Goal: Task Accomplishment & Management: Manage account settings

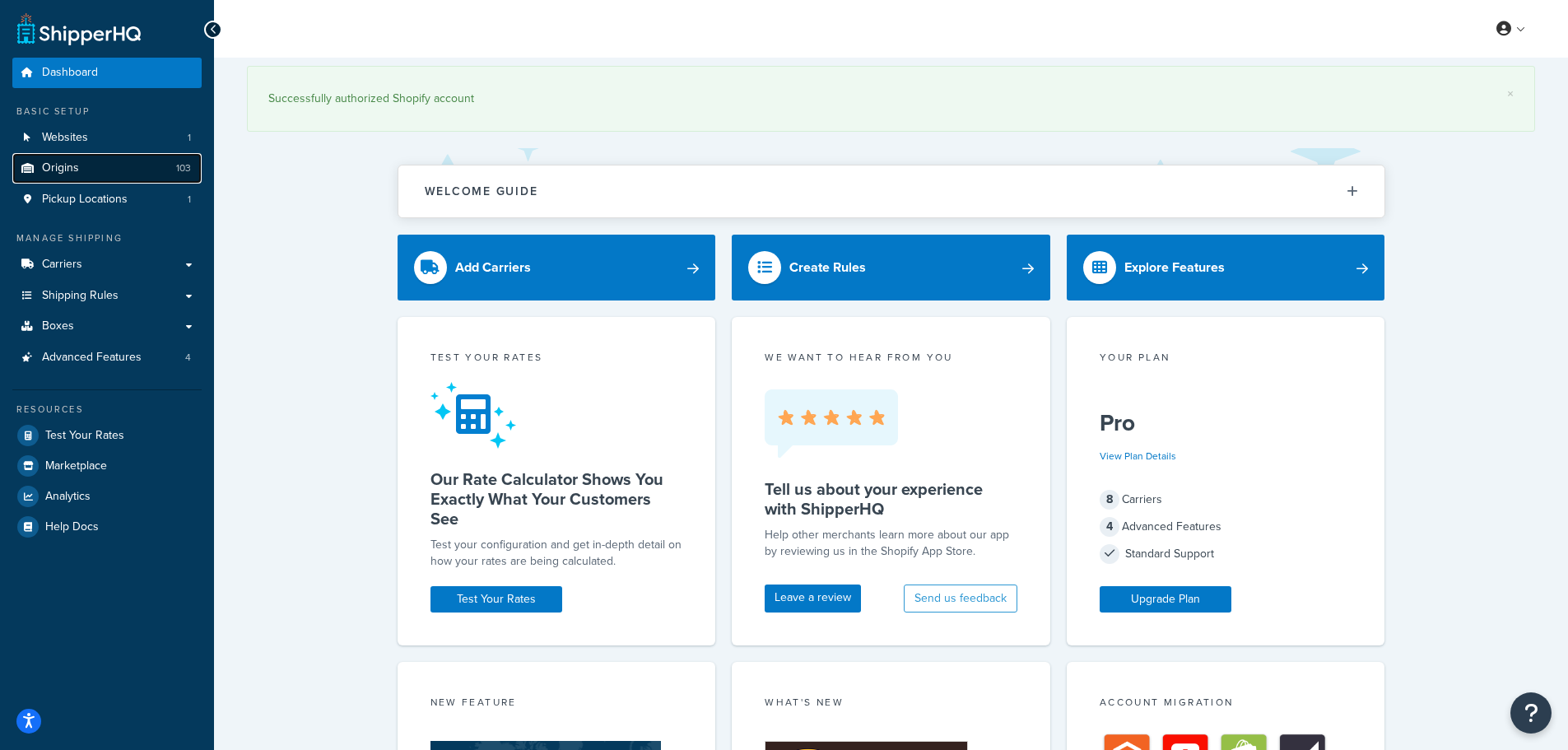
click at [81, 167] on link "Origins 103" at bounding box center [107, 168] width 190 height 31
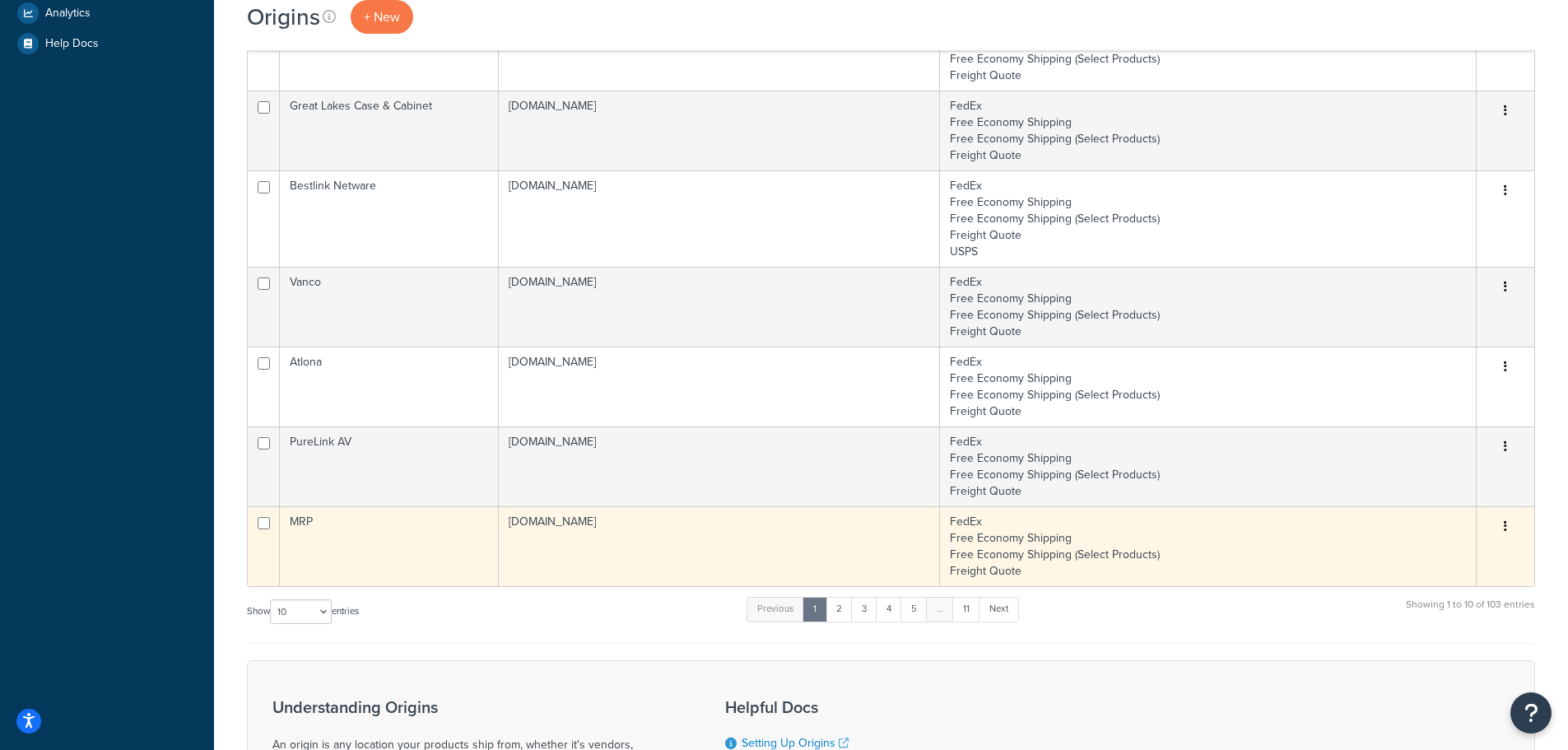
scroll to position [576, 0]
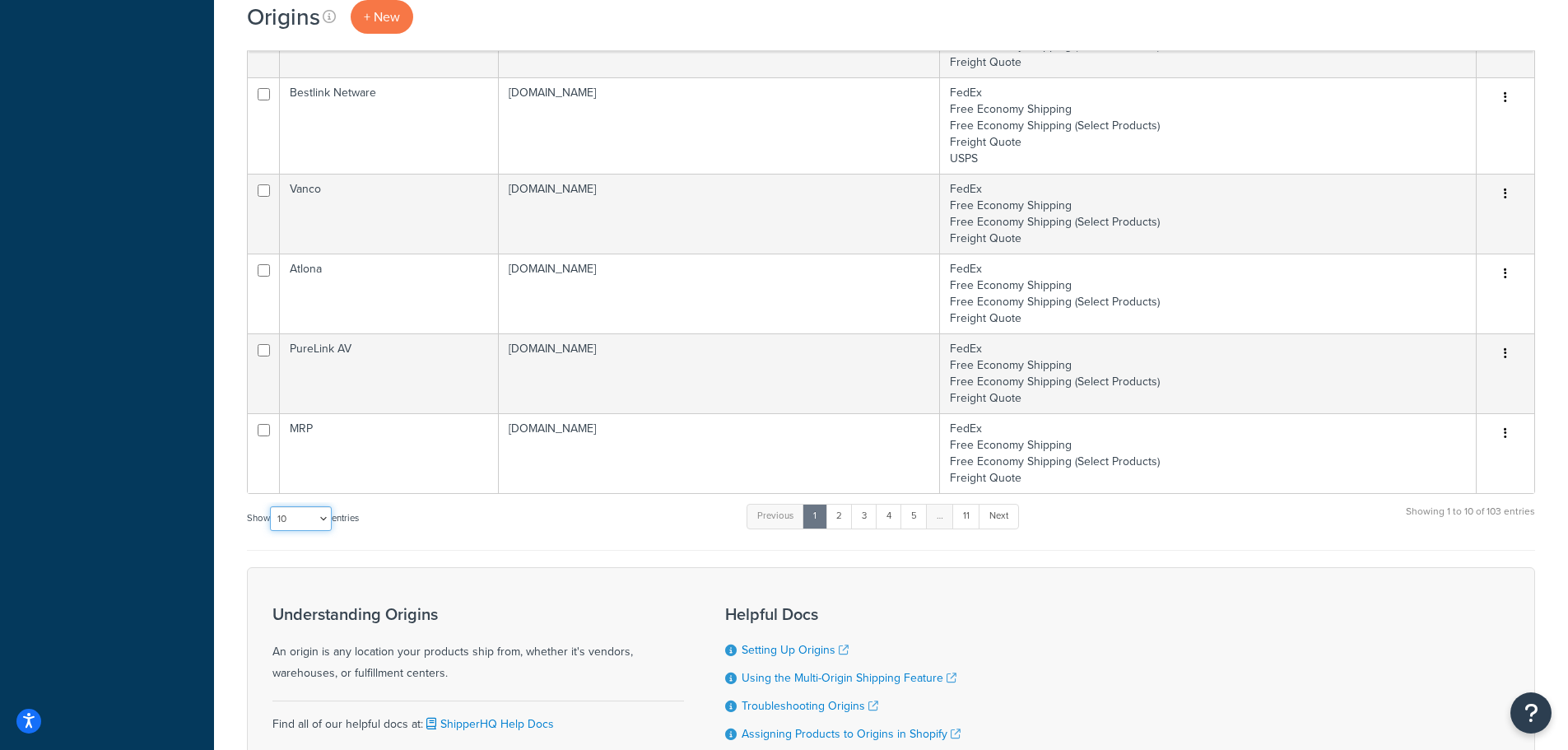
click at [315, 519] on select "10 15 25 50 100 1000" at bounding box center [301, 518] width 62 height 24
select select "1000"
click at [272, 507] on select "10 15 25 50 100 1000" at bounding box center [301, 518] width 62 height 24
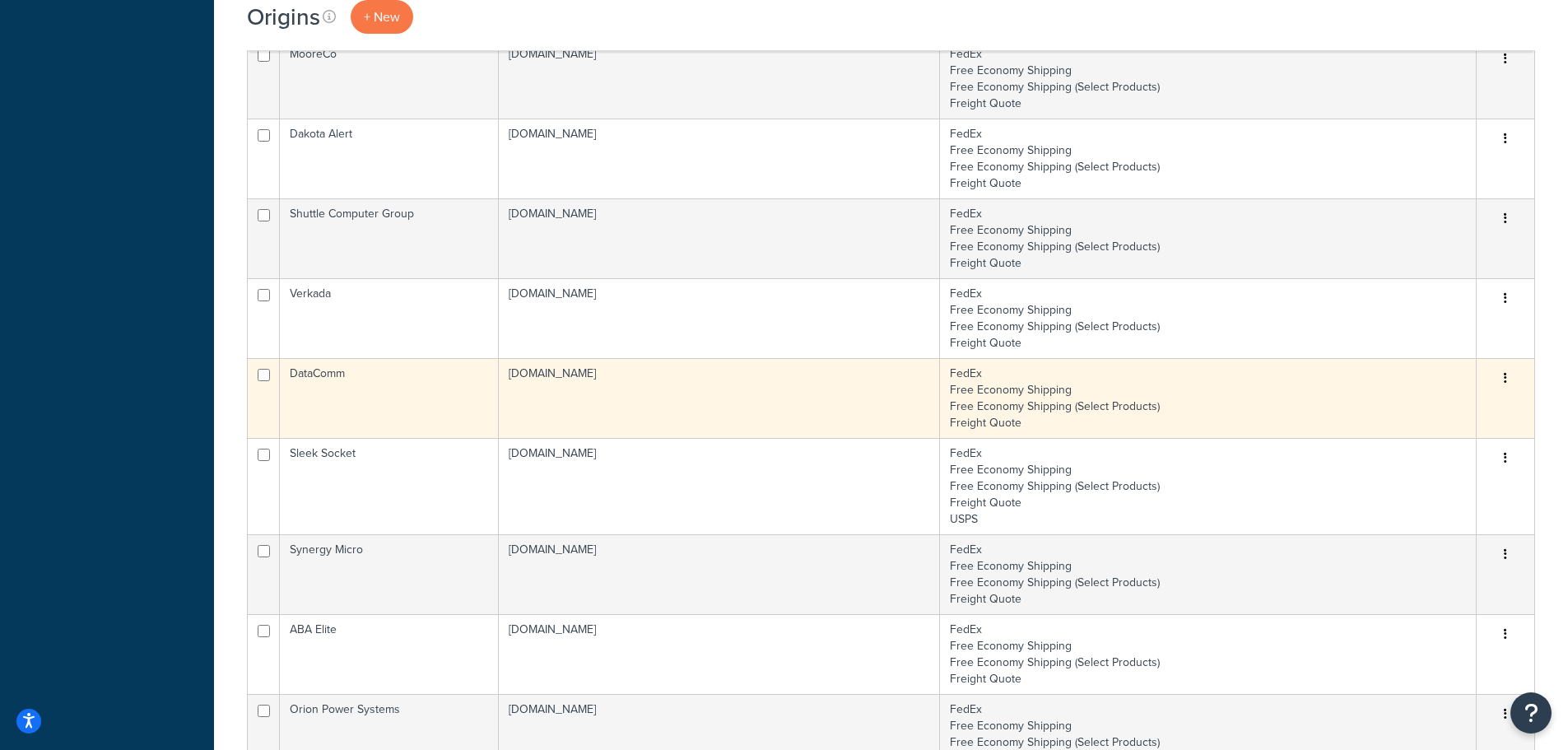
click at [460, 391] on td "DataComm" at bounding box center [390, 397] width 219 height 79
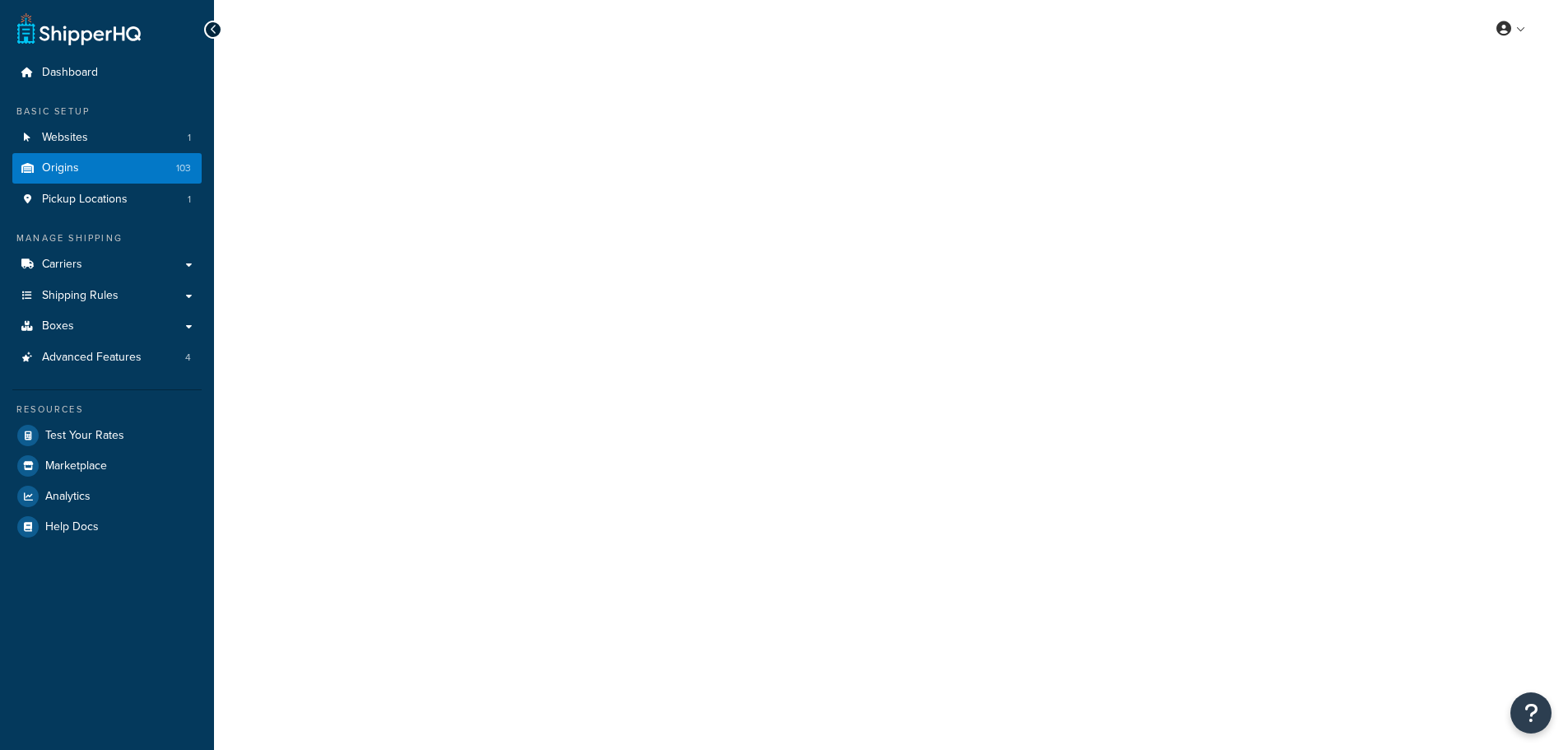
select select "10"
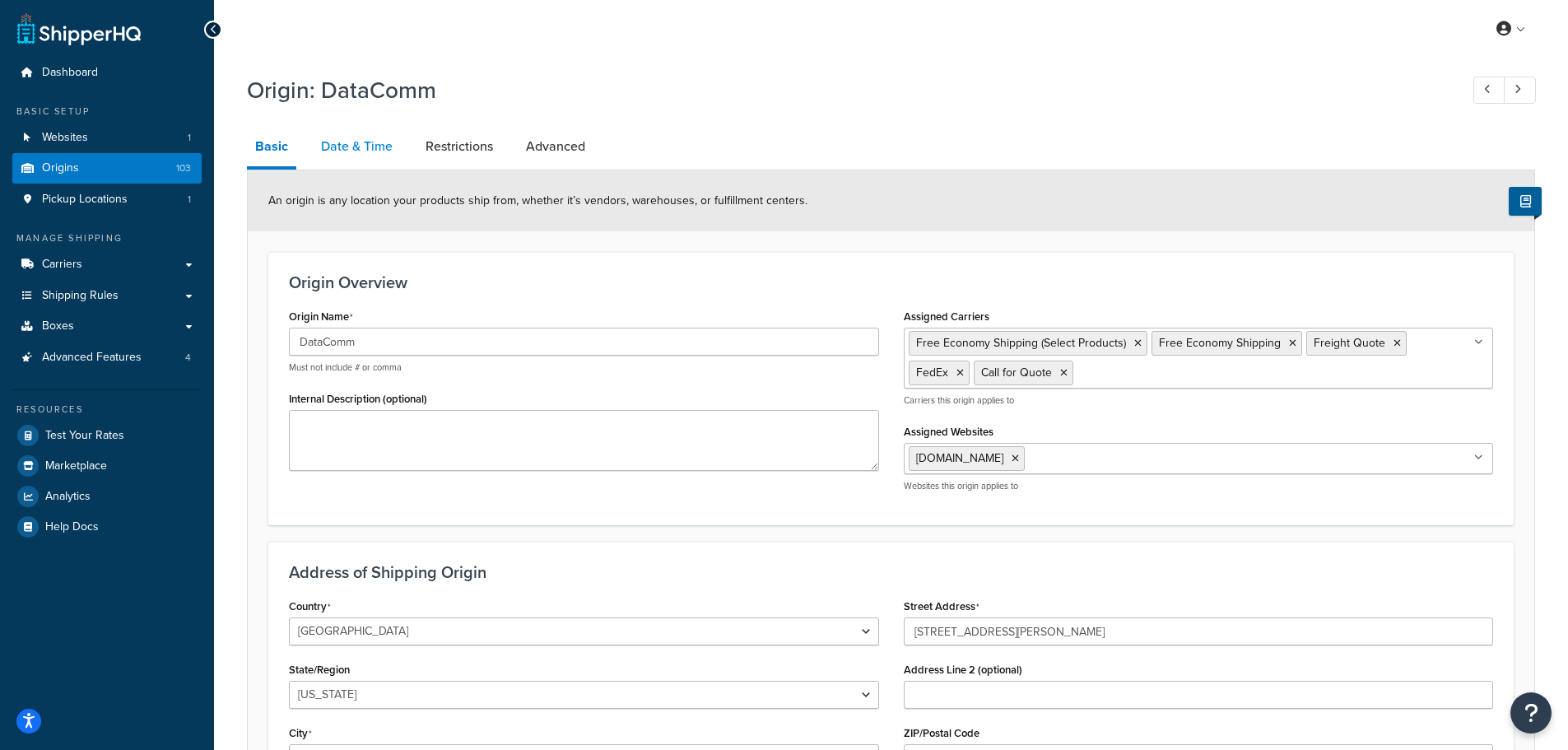
click at [362, 158] on link "Date & Time" at bounding box center [357, 147] width 88 height 39
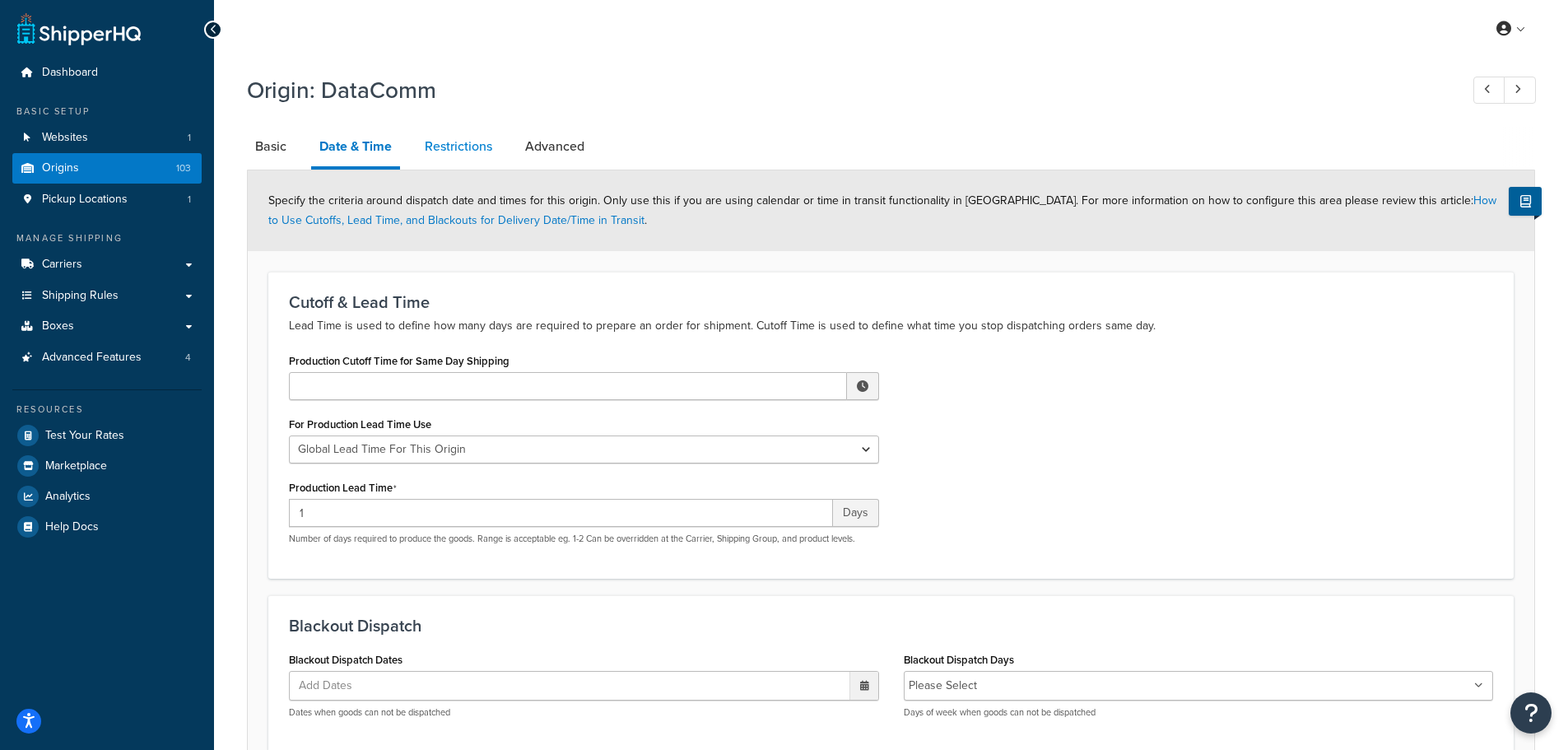
click at [449, 149] on link "Restrictions" at bounding box center [459, 147] width 84 height 39
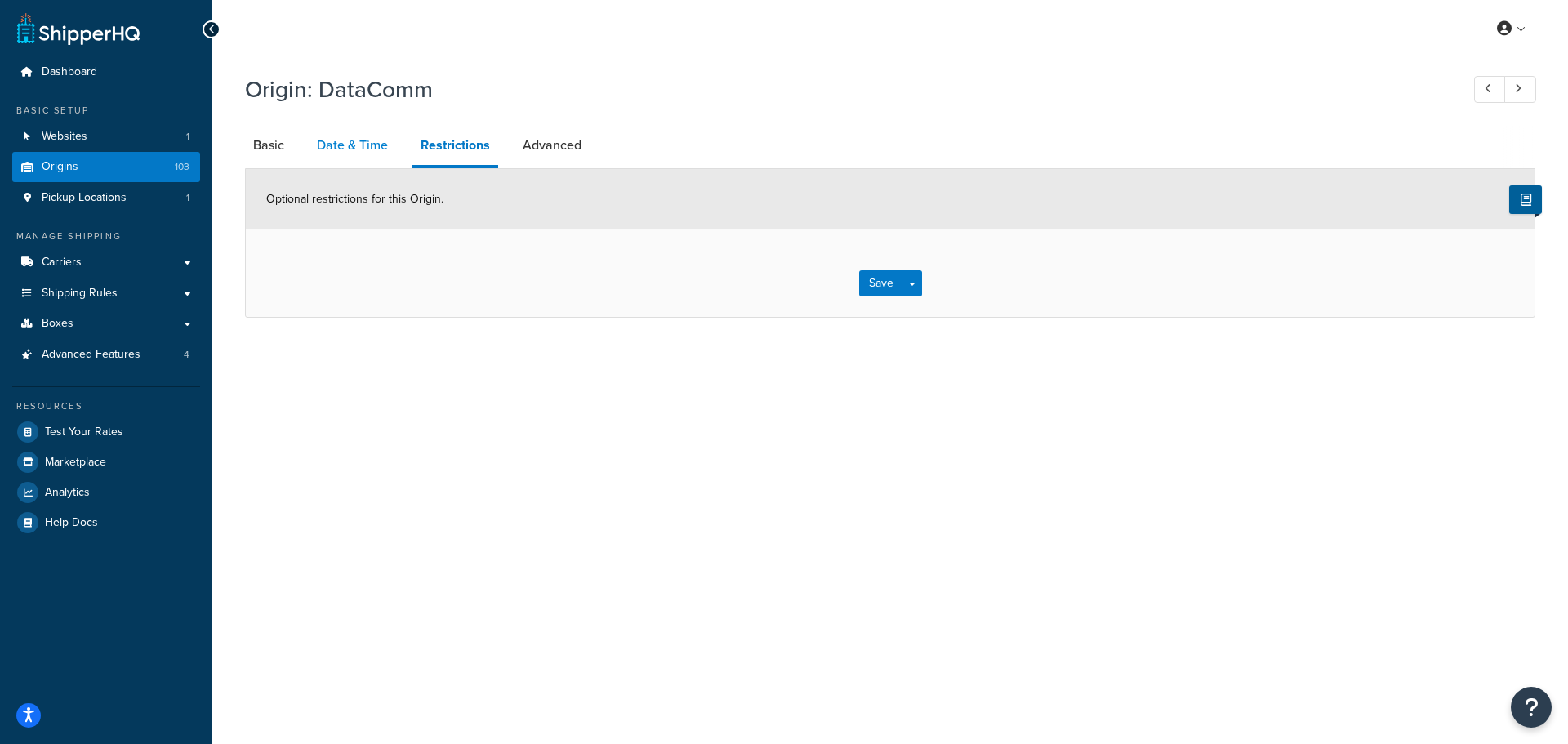
click at [348, 145] on link "Date & Time" at bounding box center [352, 145] width 87 height 39
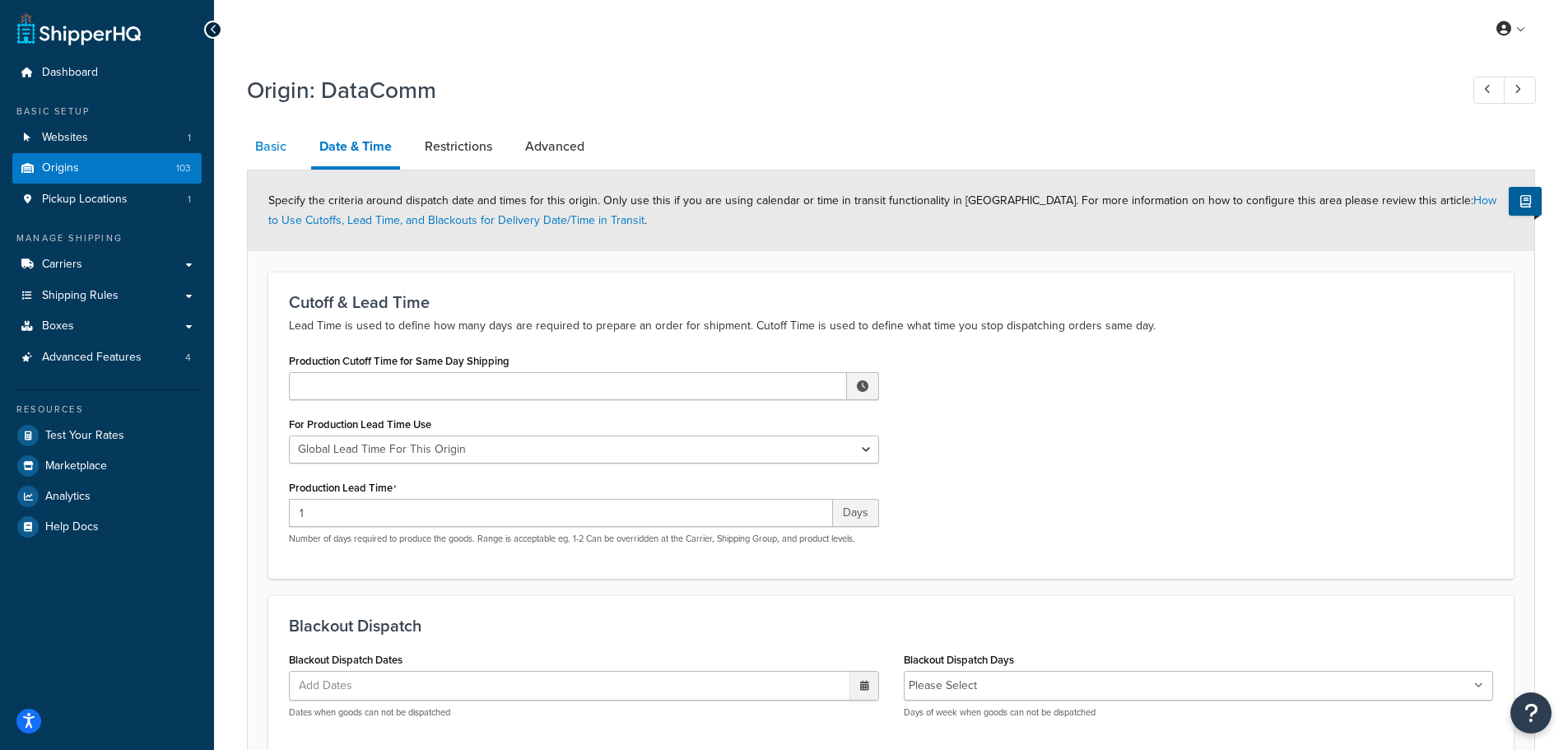
click at [267, 149] on link "Basic" at bounding box center [270, 147] width 48 height 39
select select "10"
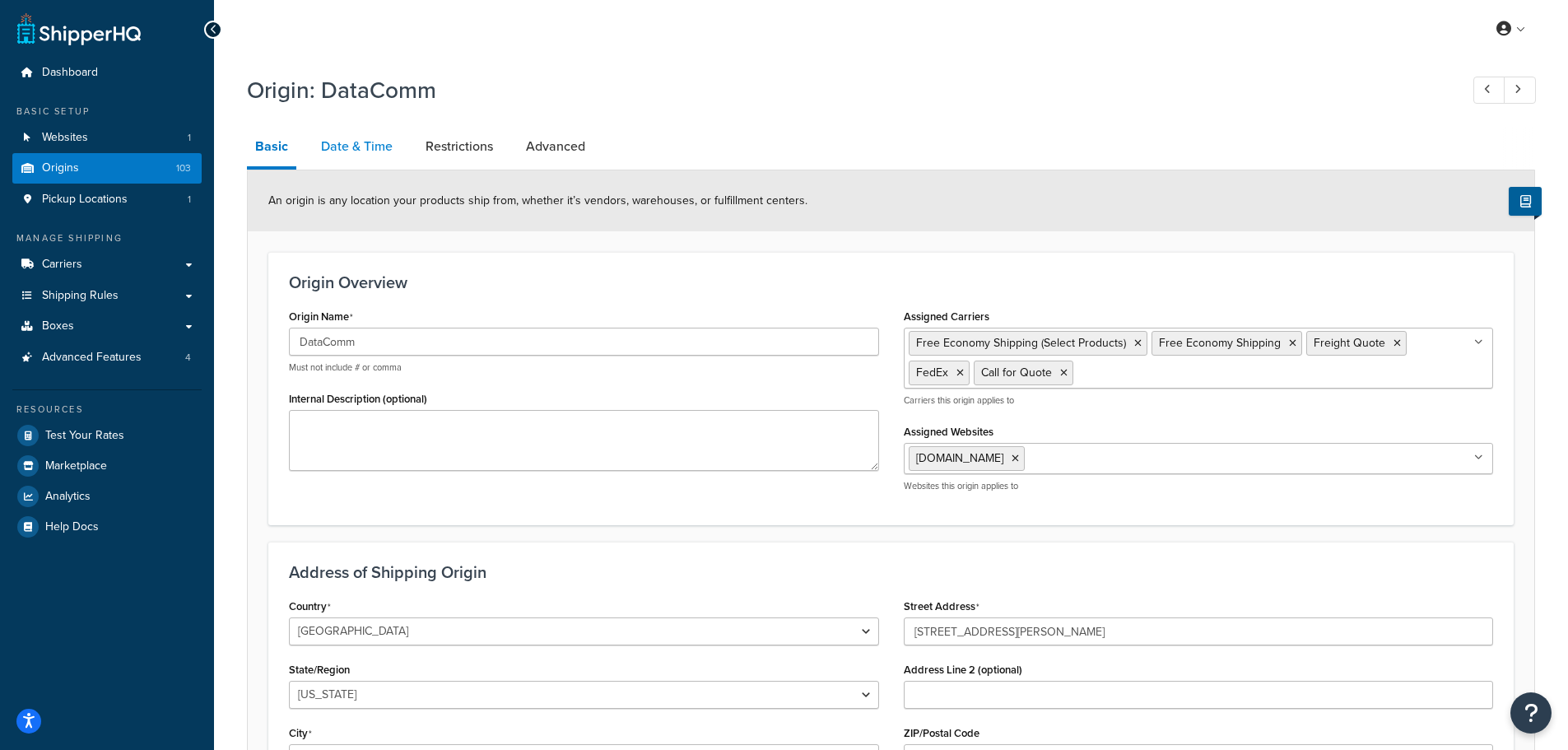
click at [358, 141] on link "Date & Time" at bounding box center [357, 147] width 88 height 39
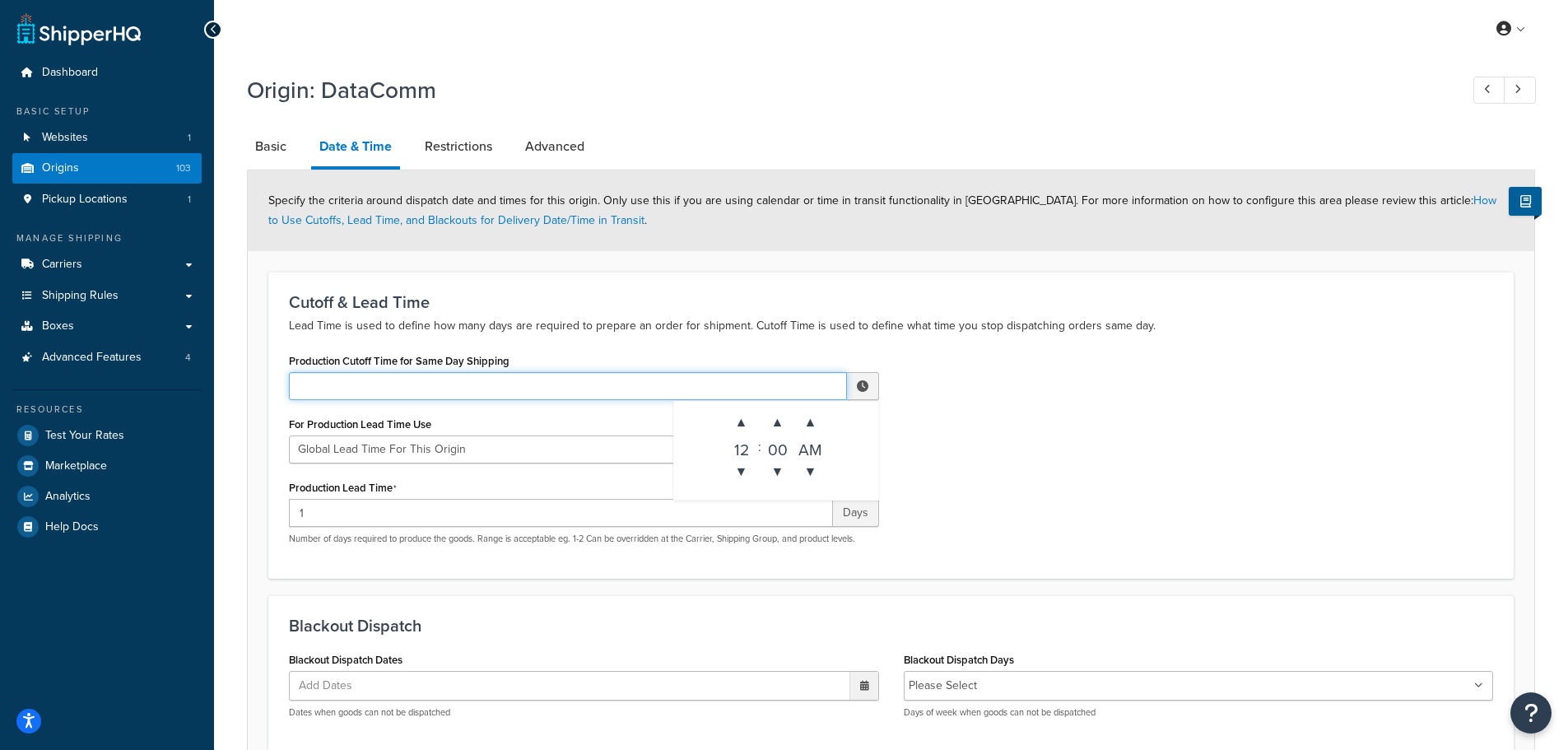
click at [377, 383] on input "Production Cutoff Time for Same Day Shipping" at bounding box center [567, 386] width 558 height 28
click at [748, 425] on span "▲" at bounding box center [741, 421] width 33 height 33
click at [747, 425] on span "▲" at bounding box center [741, 421] width 33 height 33
click at [804, 467] on span "▼" at bounding box center [810, 471] width 33 height 33
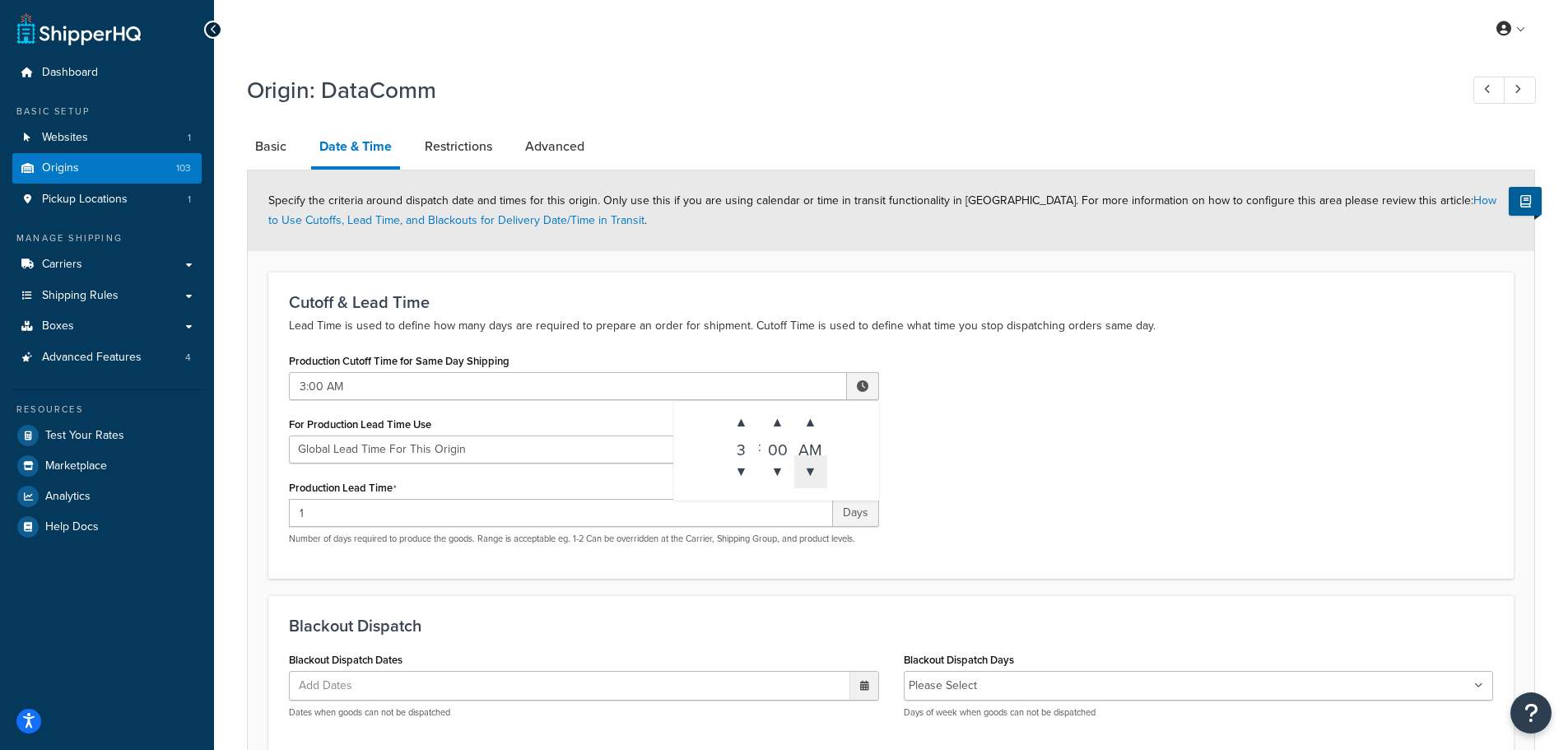
type input "3:00 PM"
click at [1041, 450] on div "Production Cutoff Time for Same Day Shipping 3:00 PM ▲ 3 ▼ : ▲ 00 ▼ ▲ PM ▼ For …" at bounding box center [891, 453] width 1229 height 208
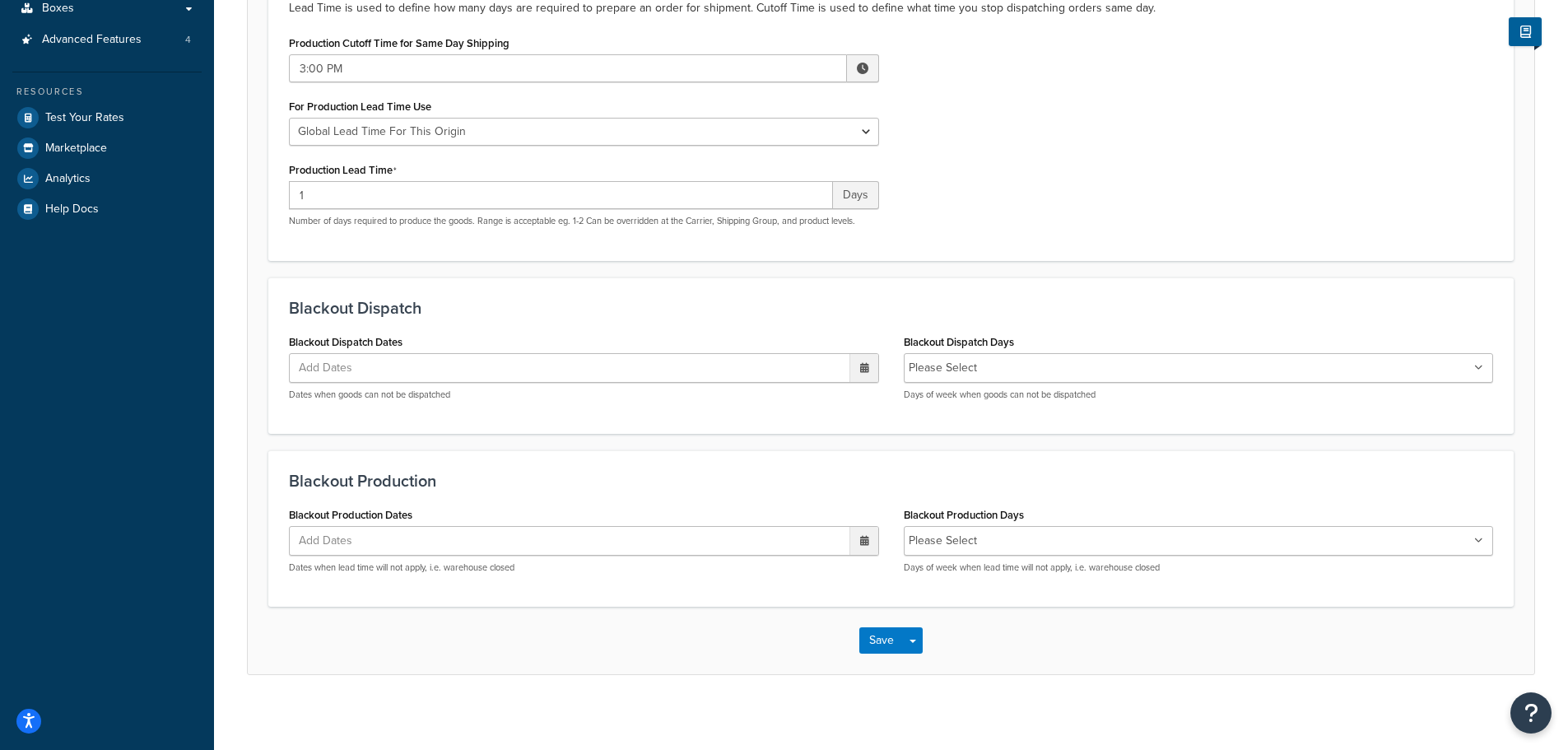
scroll to position [327, 0]
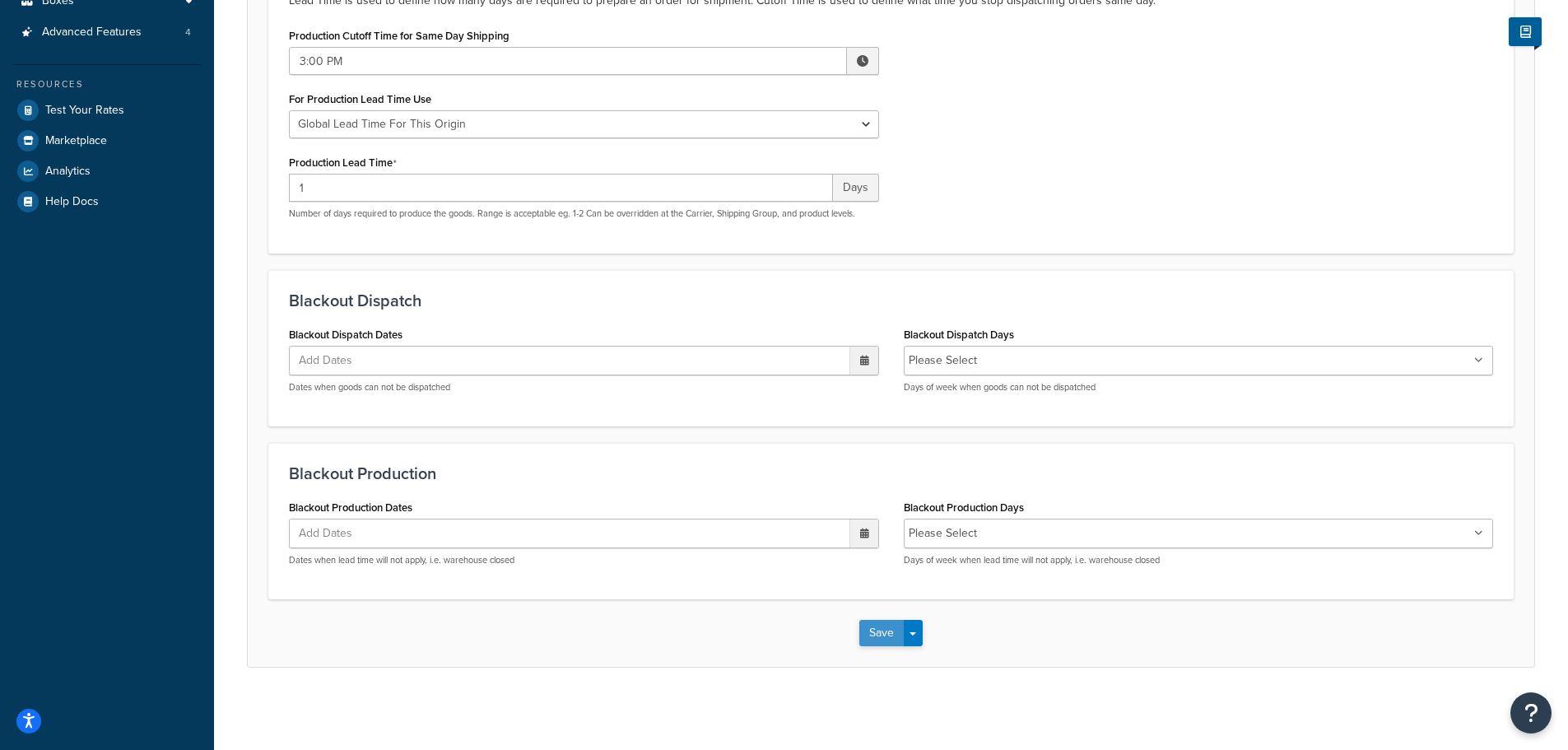
click at [880, 636] on button "Save" at bounding box center [882, 632] width 45 height 26
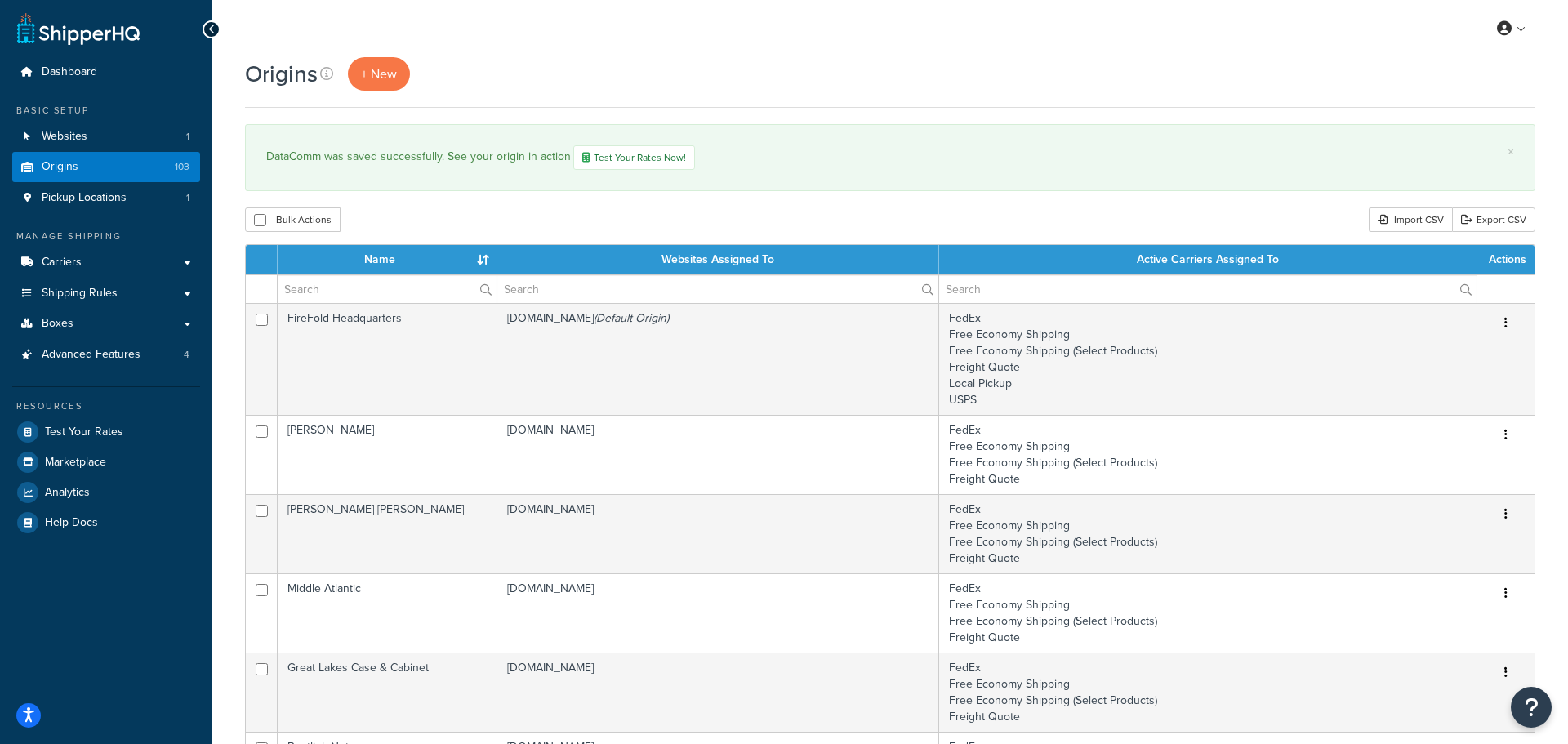
select select "1000"
